Goal: Information Seeking & Learning: Learn about a topic

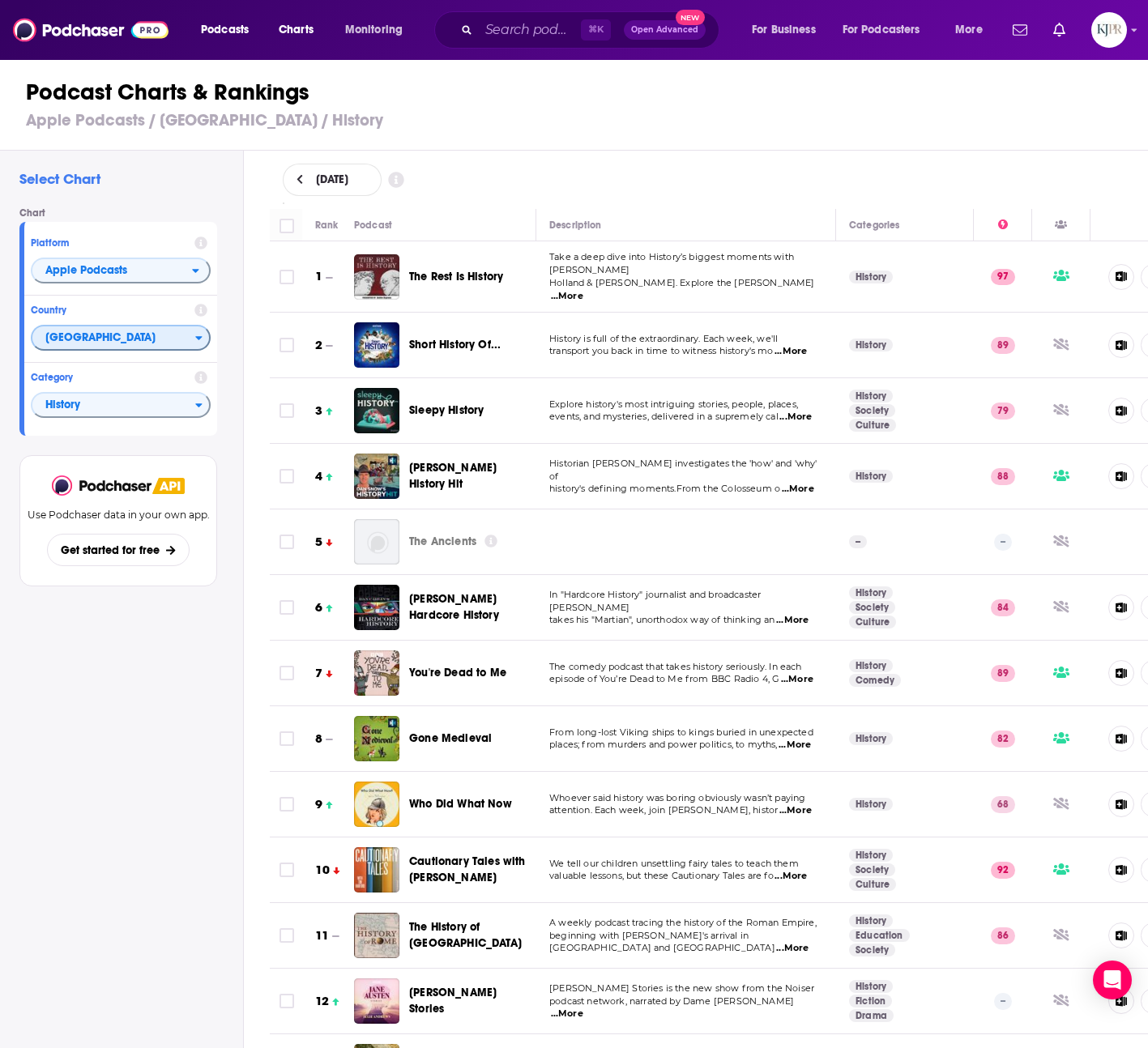
click at [145, 333] on span "[GEOGRAPHIC_DATA]" at bounding box center [114, 338] width 163 height 27
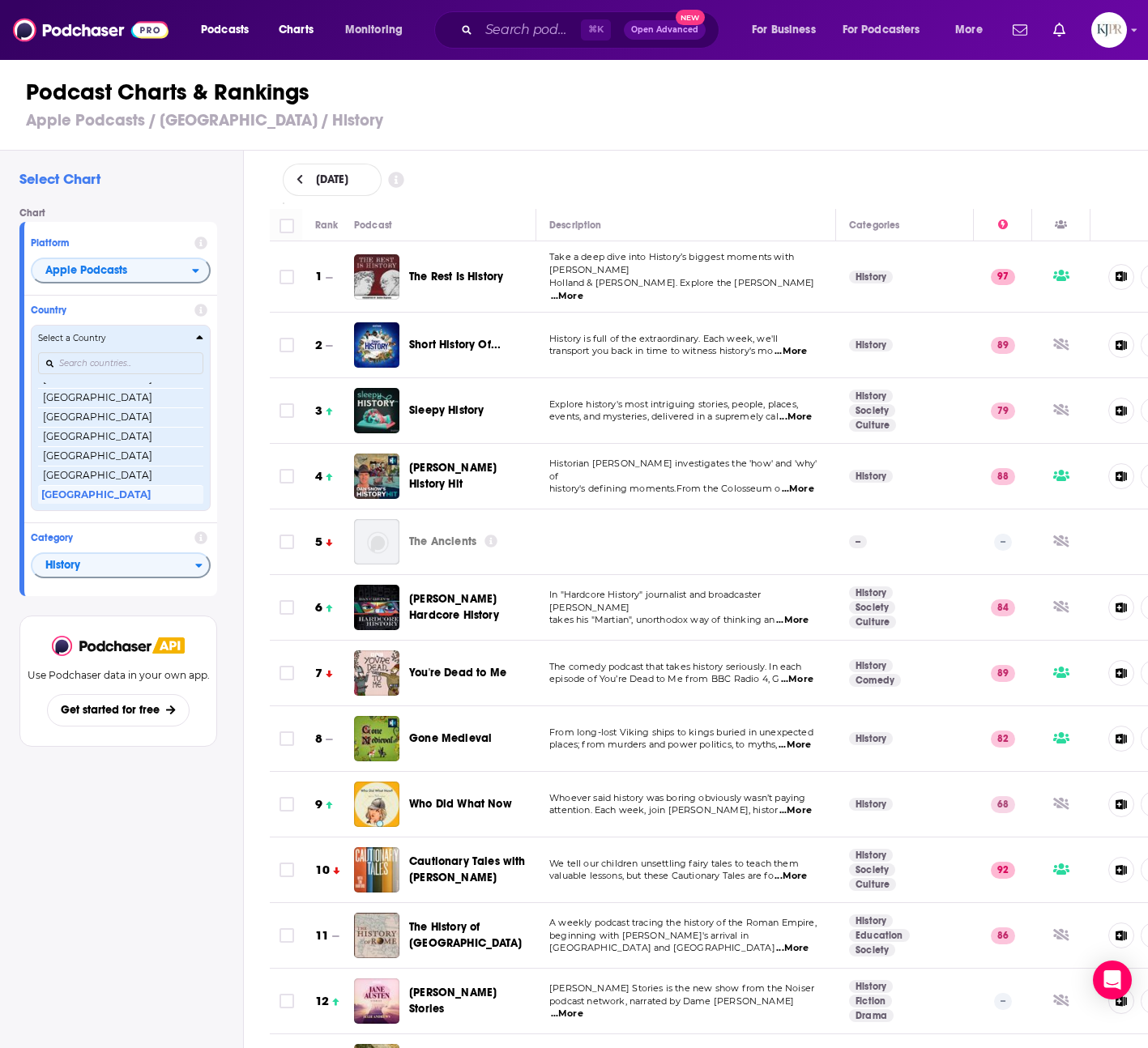
scroll to position [481, 0]
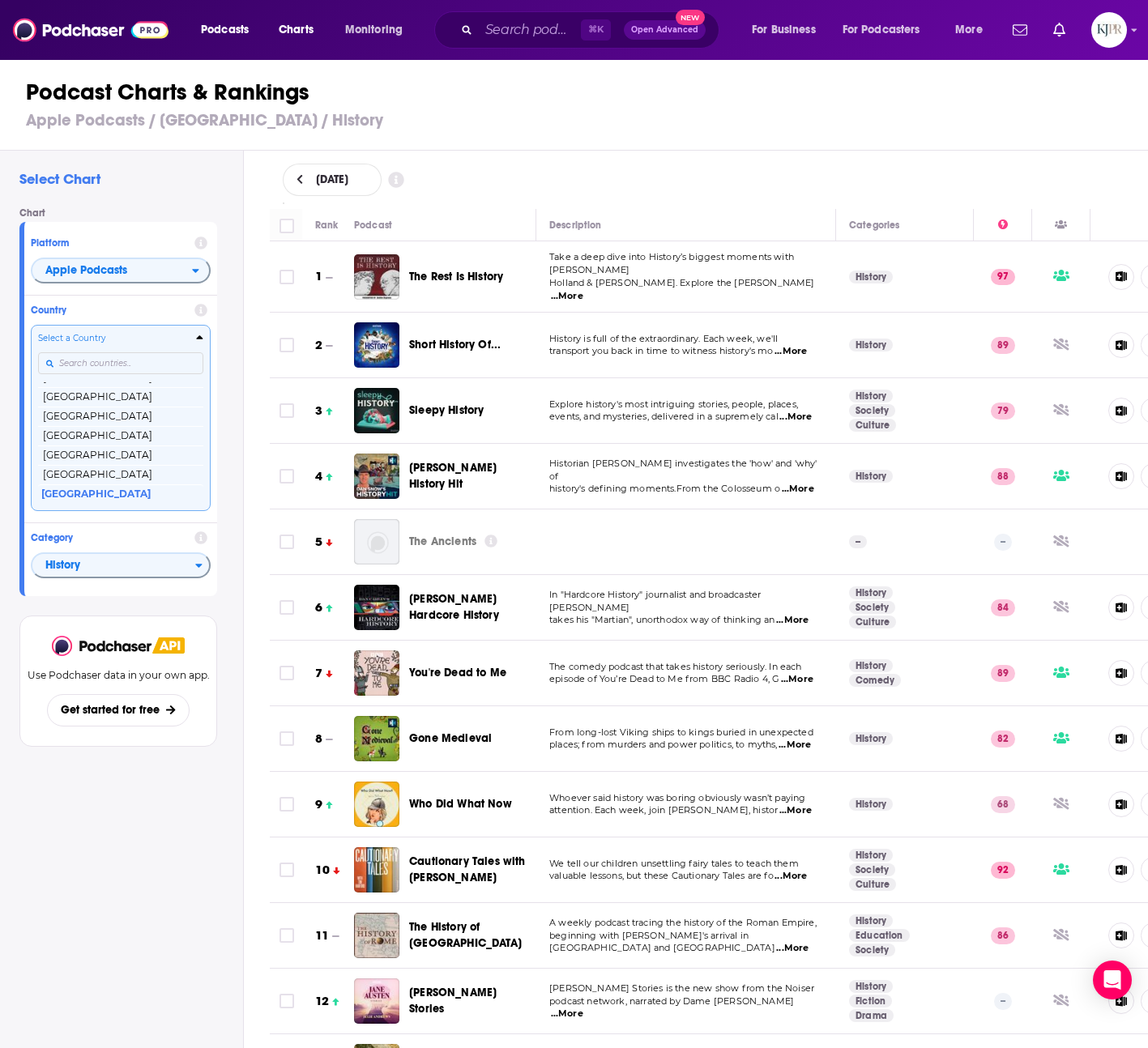
click at [124, 365] on input "Countries" at bounding box center [120, 362] width 165 height 21
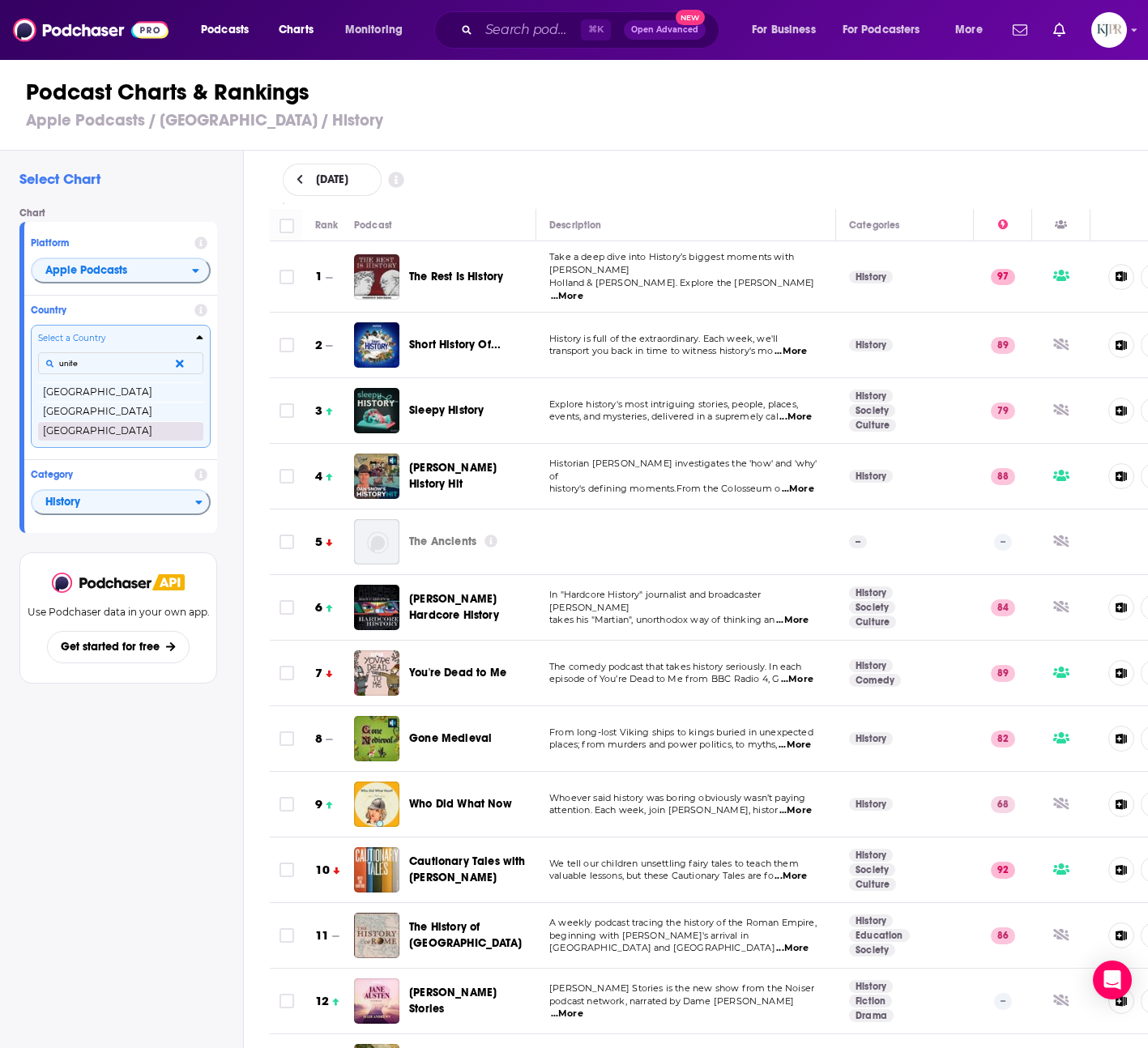
type input "unite"
click at [101, 431] on button "[GEOGRAPHIC_DATA]" at bounding box center [120, 431] width 165 height 20
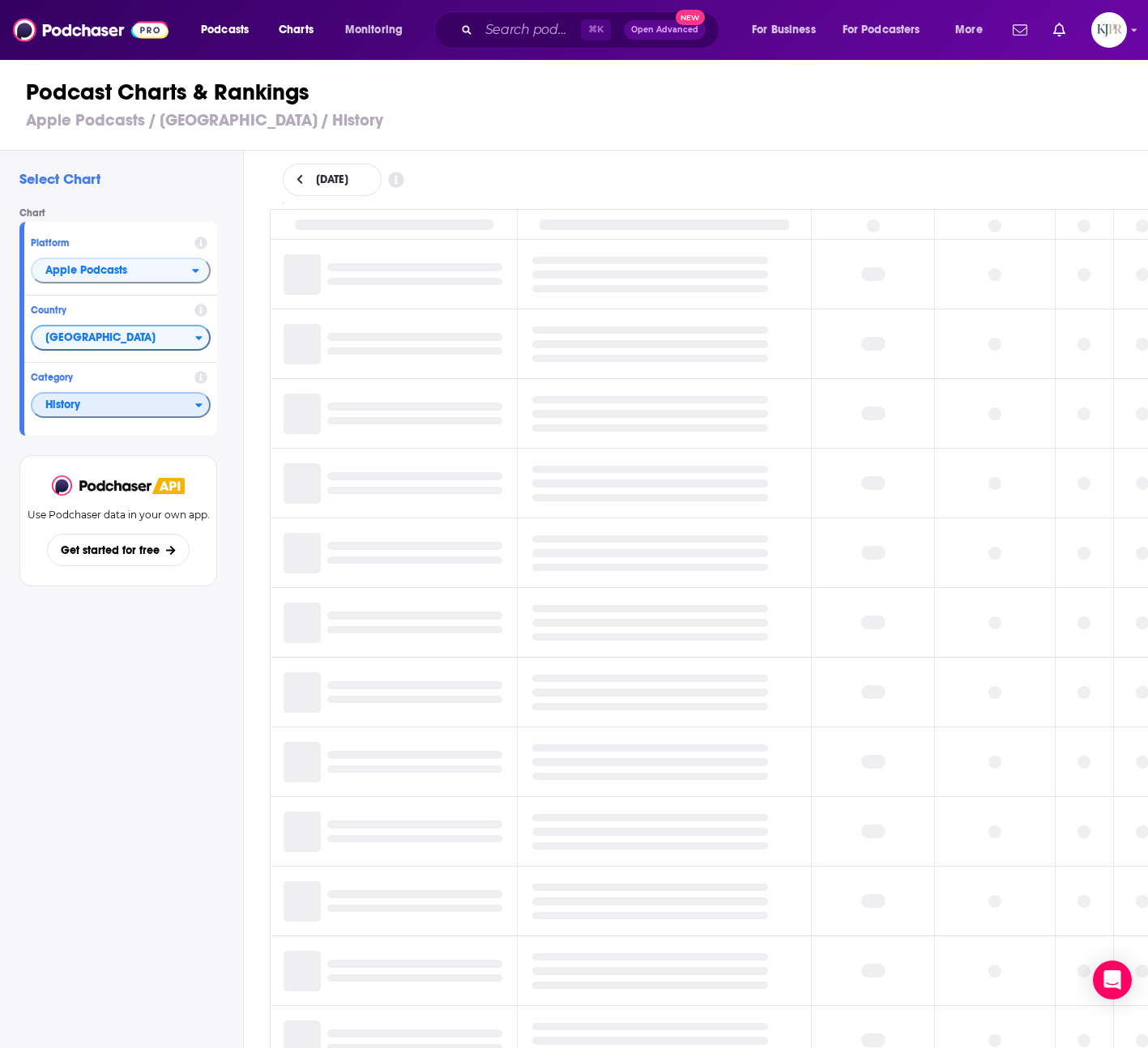
click at [100, 406] on span "History" at bounding box center [114, 405] width 163 height 27
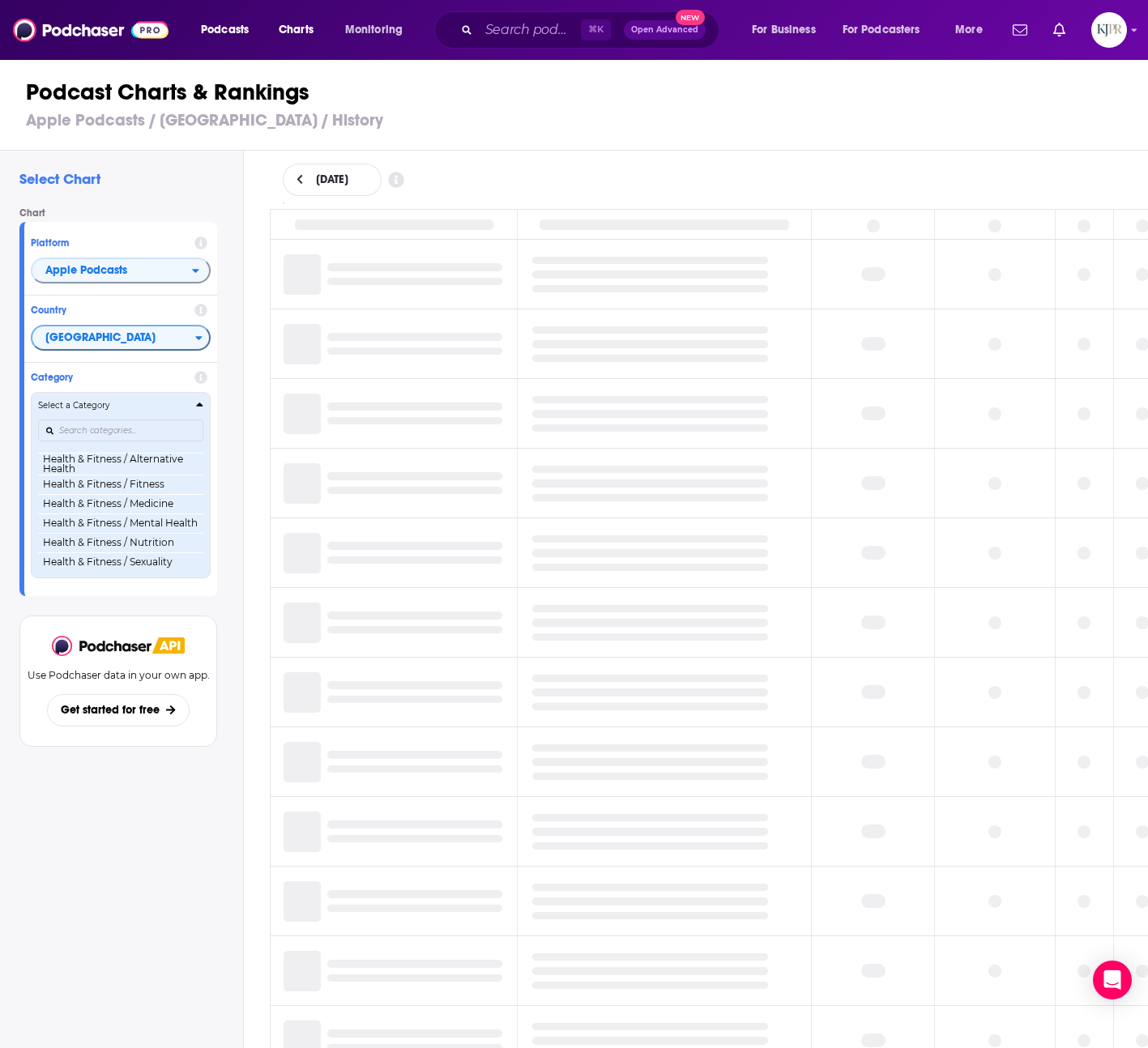
scroll to position [602, 0]
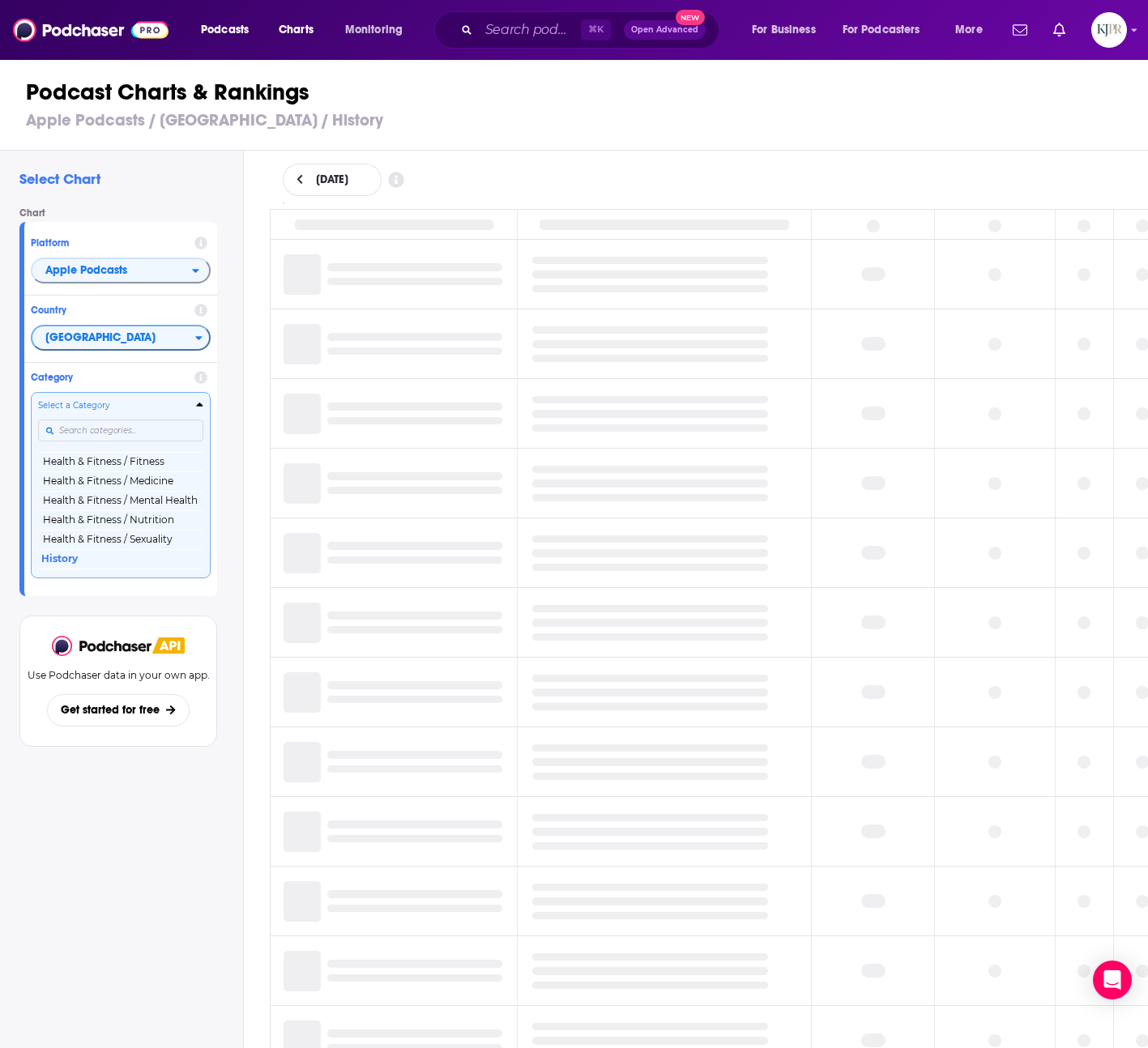
click at [125, 433] on input "Categories" at bounding box center [120, 430] width 165 height 21
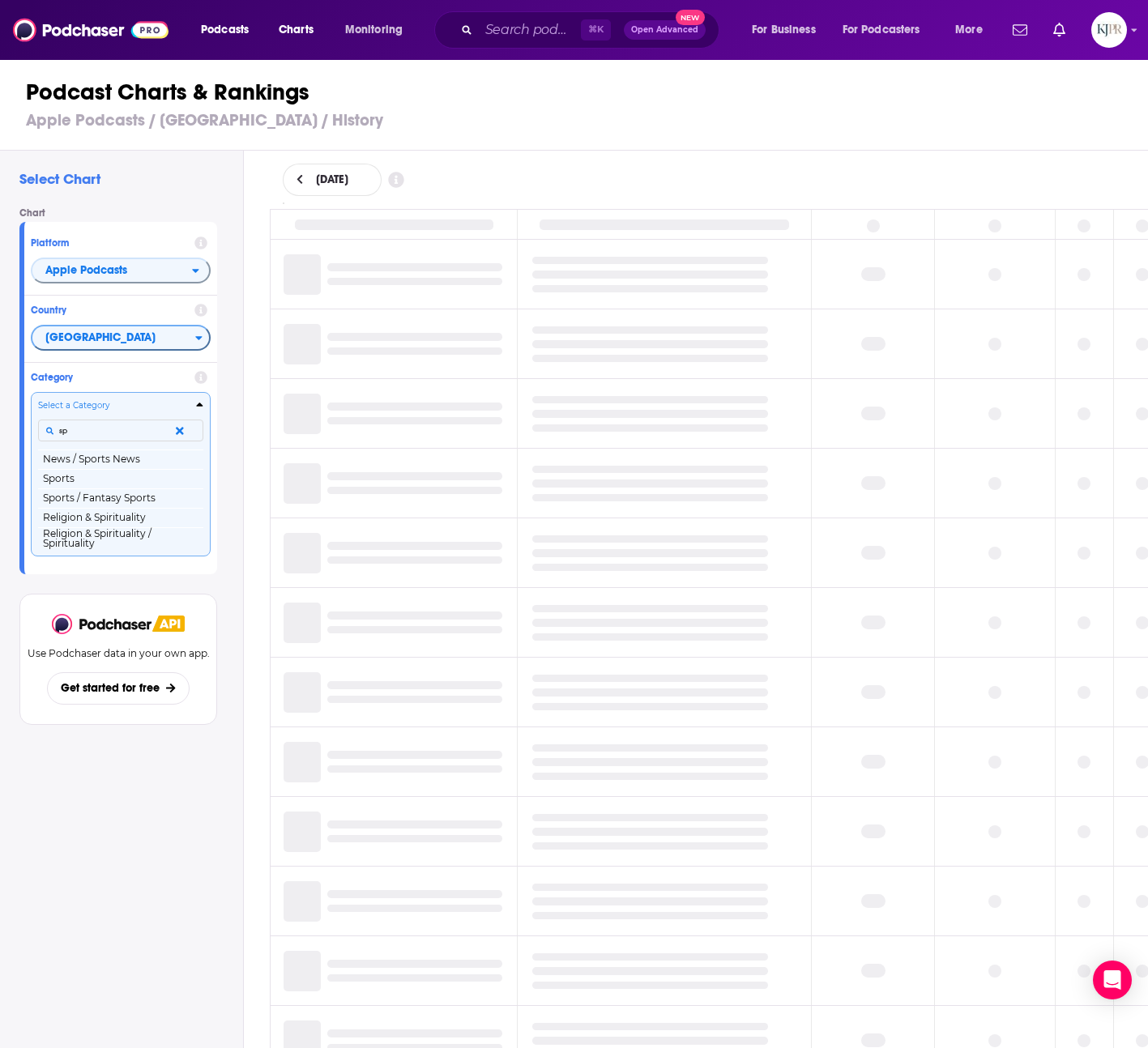
scroll to position [0, 0]
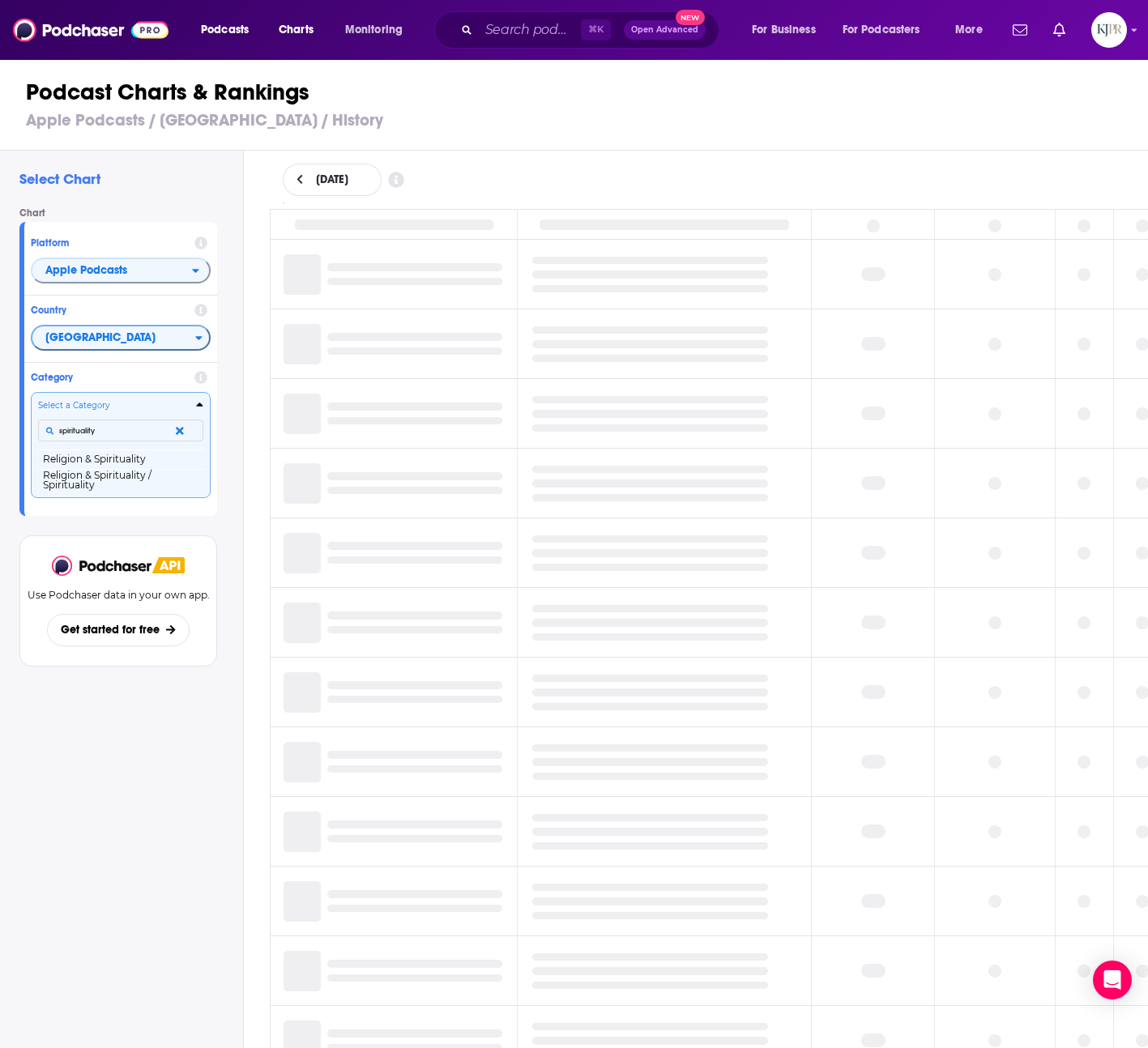
type input "spirituality"
click at [113, 460] on button "Religion & Spirituality" at bounding box center [120, 459] width 165 height 20
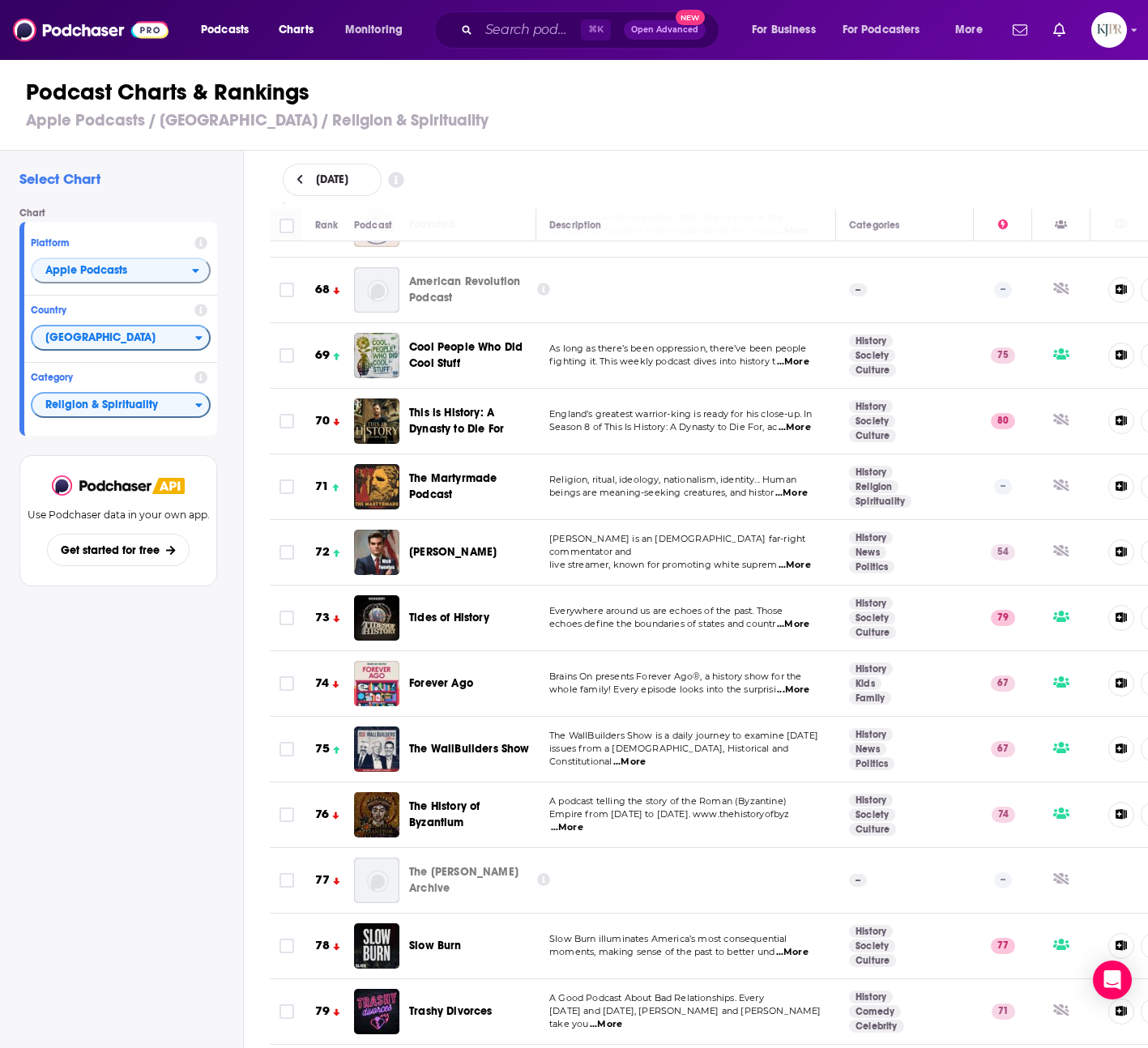
scroll to position [8361, 0]
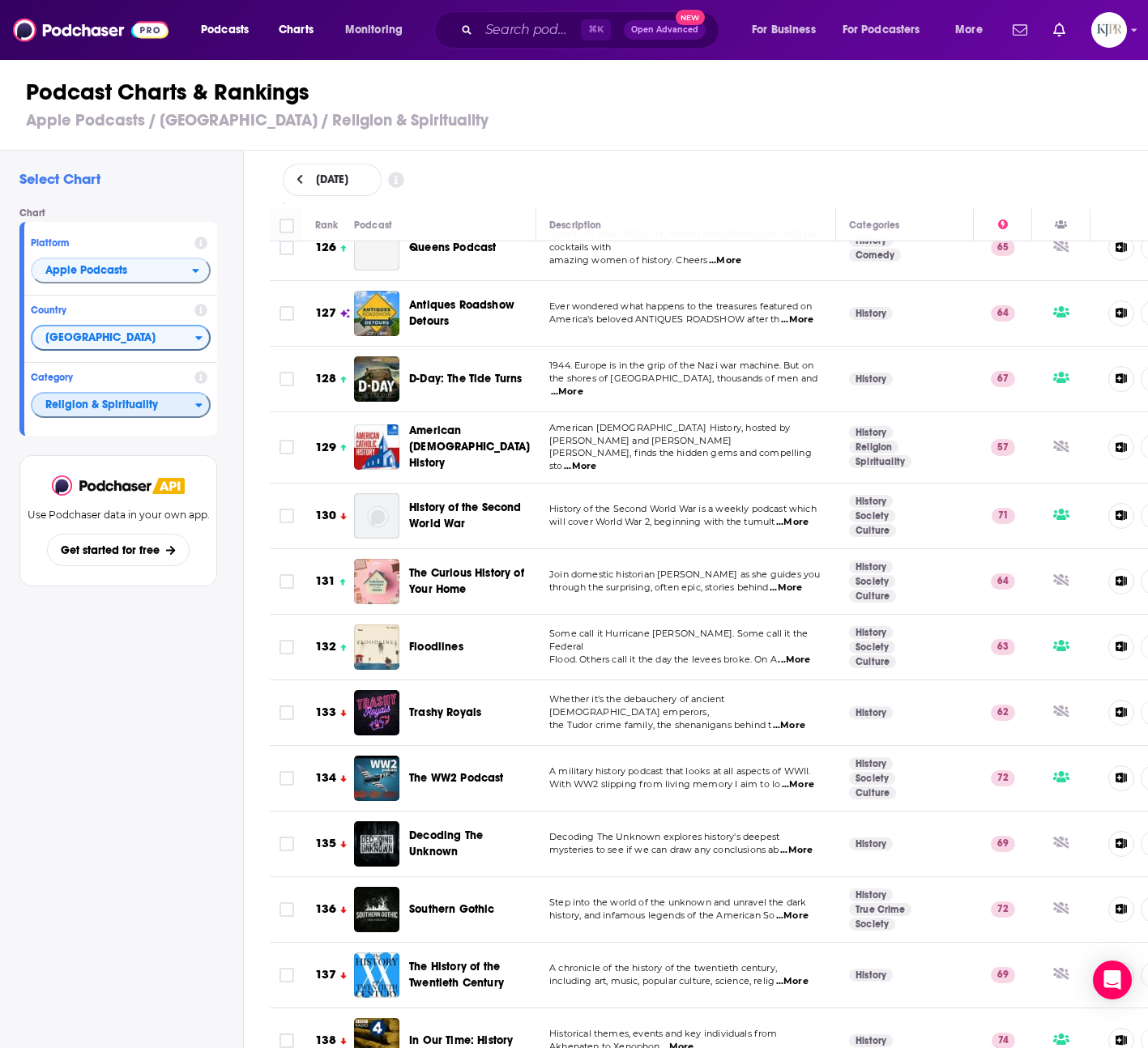
click at [117, 407] on span "Religion & Spirituality" at bounding box center [114, 405] width 163 height 27
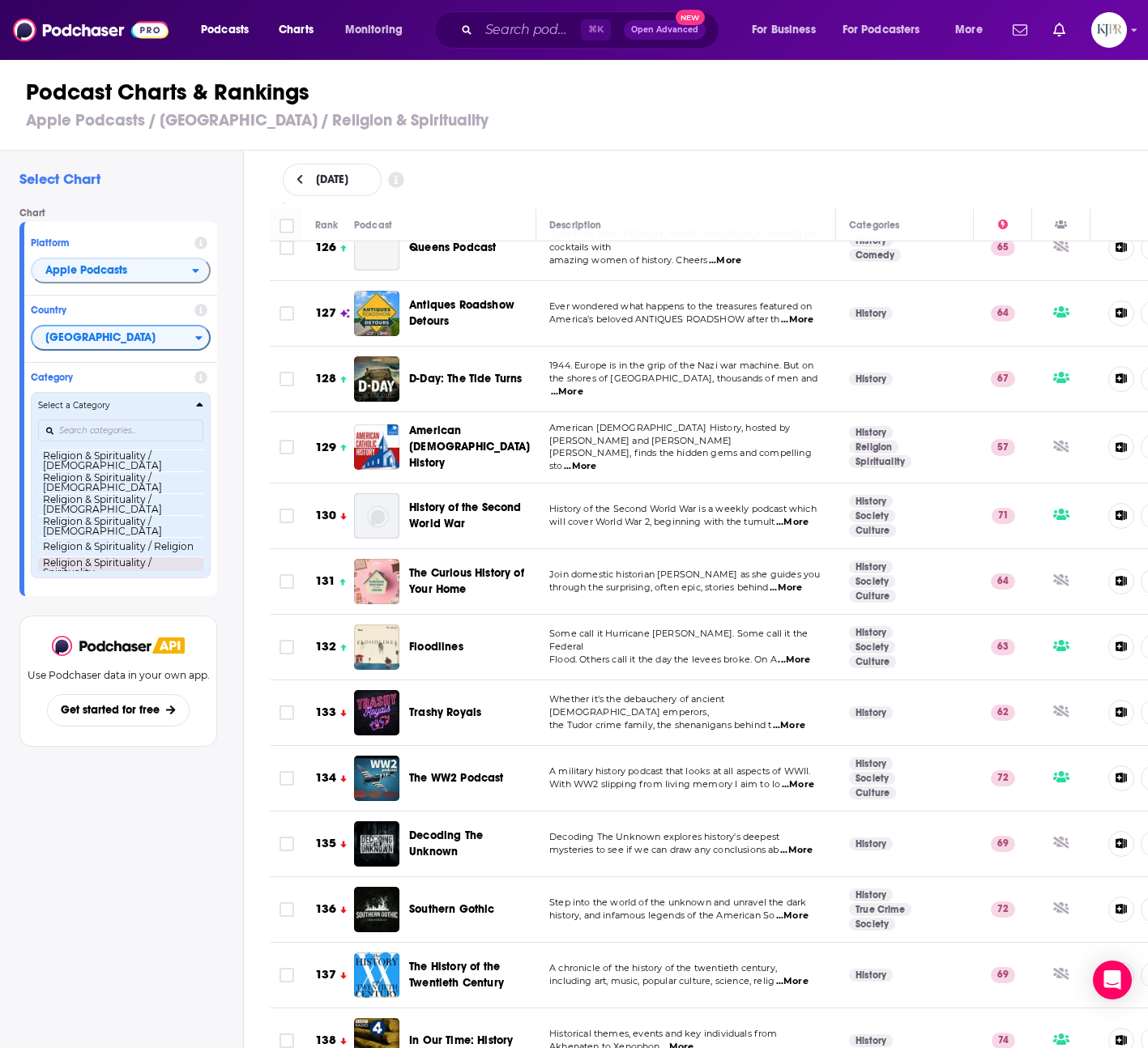
scroll to position [1274, 0]
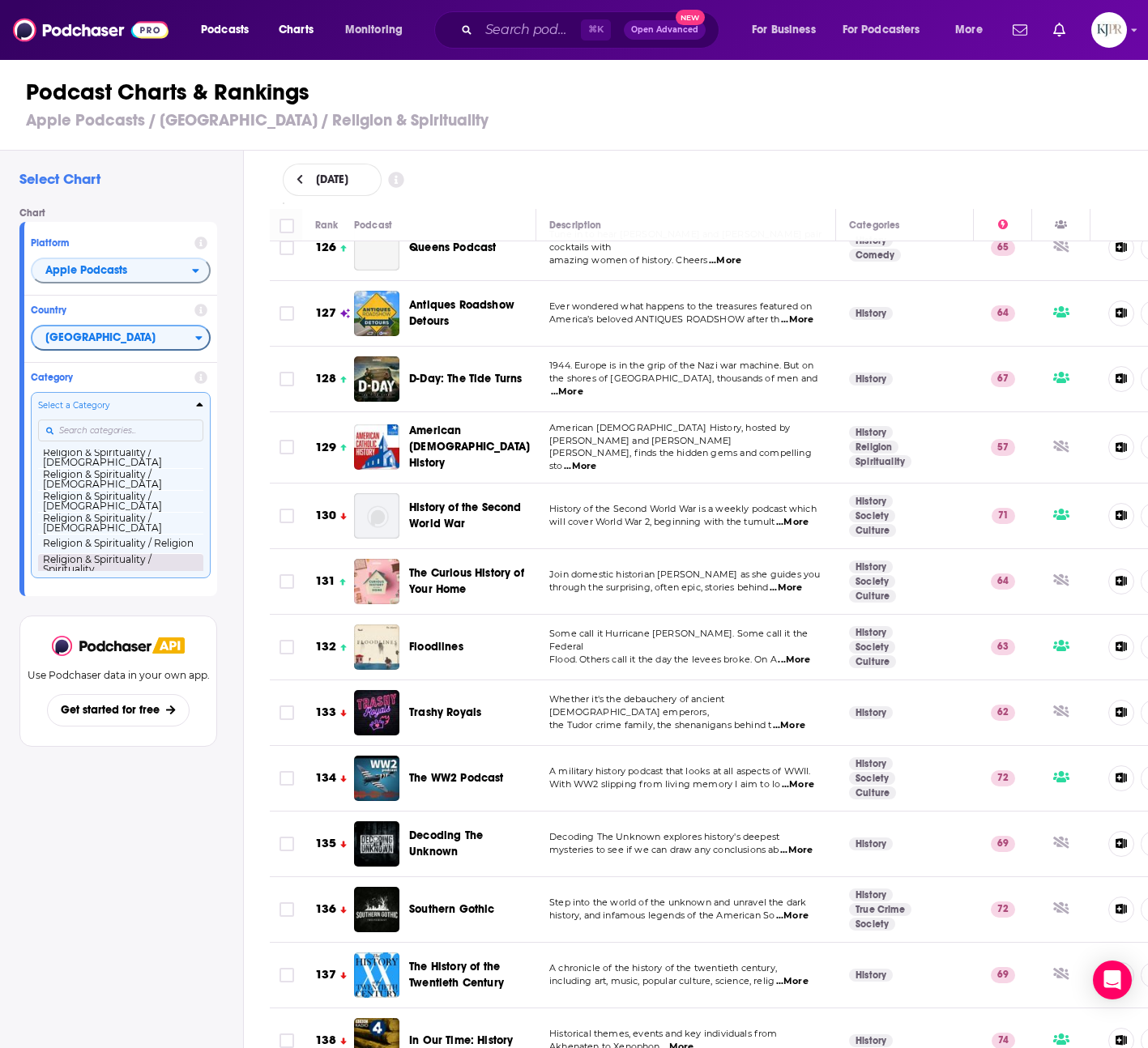
click at [161, 559] on button "Religion & Spirituality / Spirituality" at bounding box center [120, 563] width 165 height 21
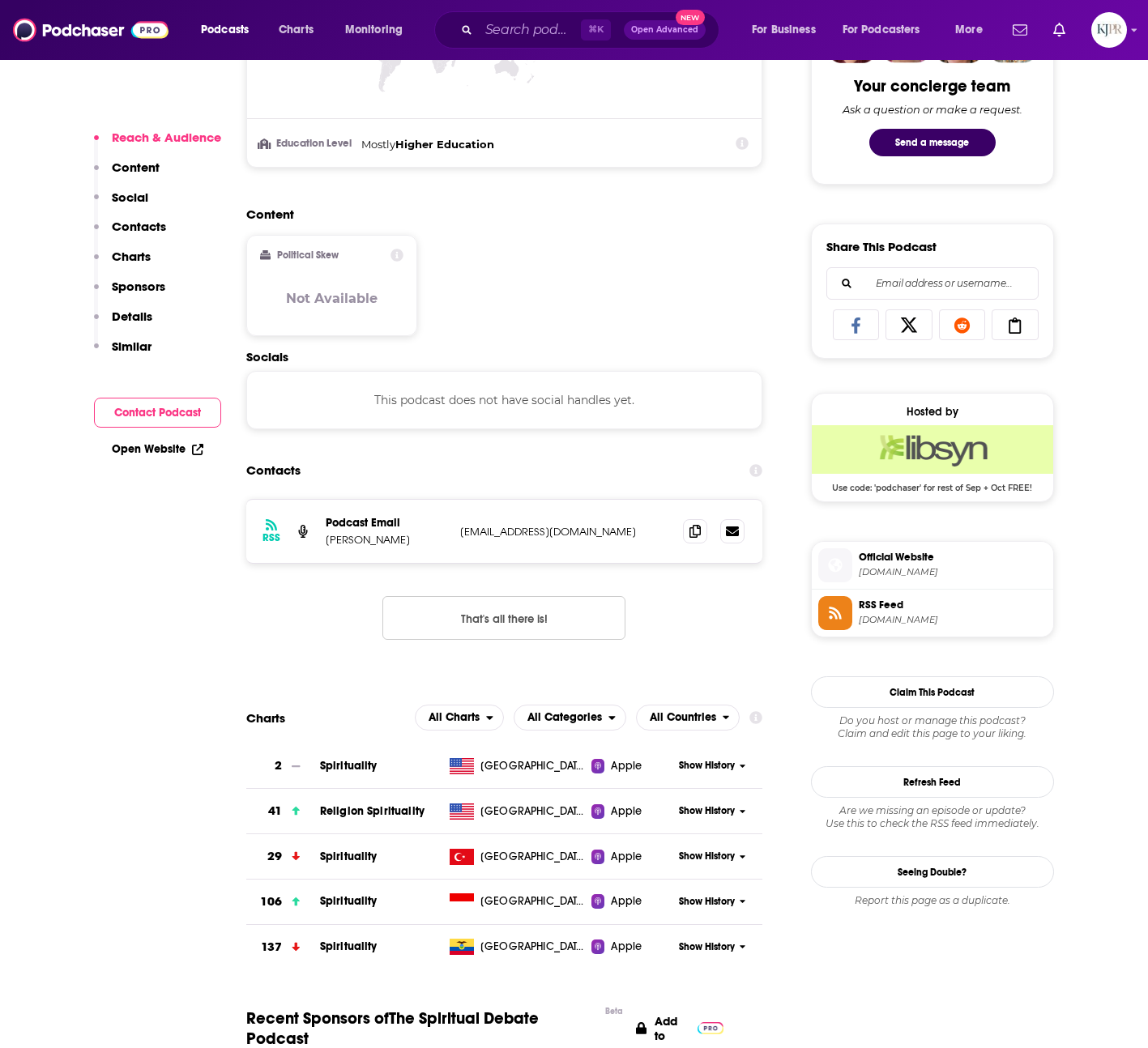
scroll to position [1304, 0]
